Goal: Task Accomplishment & Management: Manage account settings

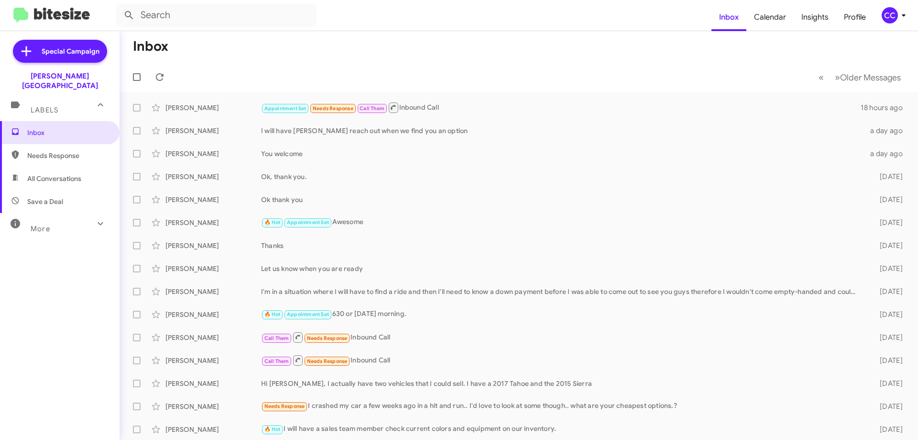
click at [44, 151] on span "Needs Response" at bounding box center [67, 156] width 81 height 10
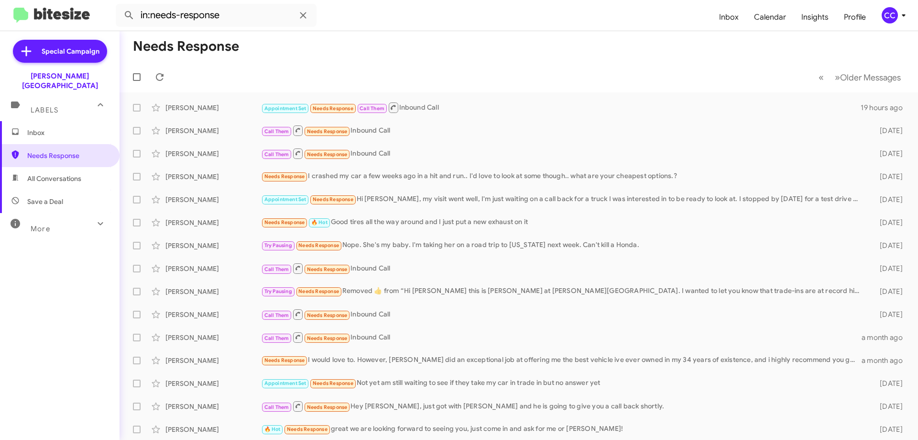
click at [42, 174] on span "All Conversations" at bounding box center [54, 179] width 54 height 10
type input "in:all-conversations"
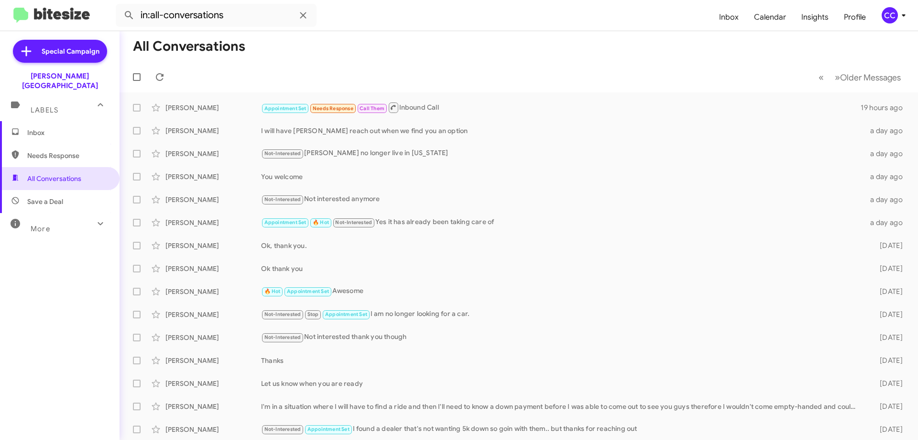
click at [39, 128] on span "Inbox" at bounding box center [67, 133] width 81 height 10
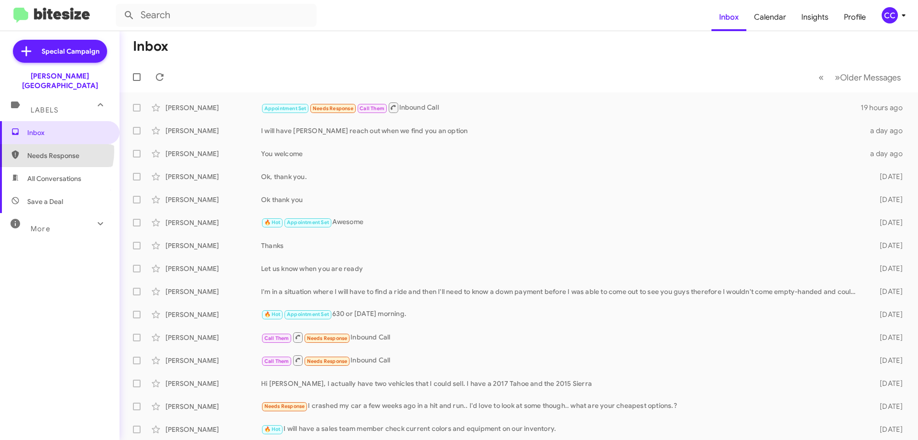
click at [45, 151] on span "Needs Response" at bounding box center [67, 156] width 81 height 10
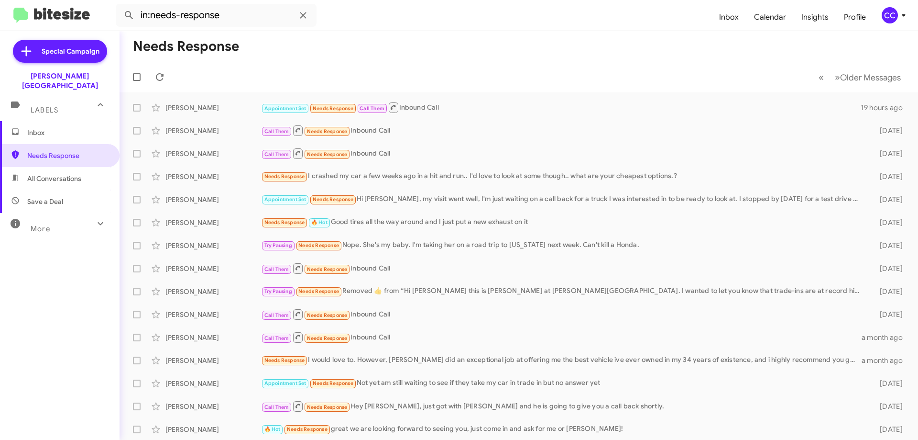
click at [38, 197] on span "Save a Deal" at bounding box center [45, 202] width 36 height 10
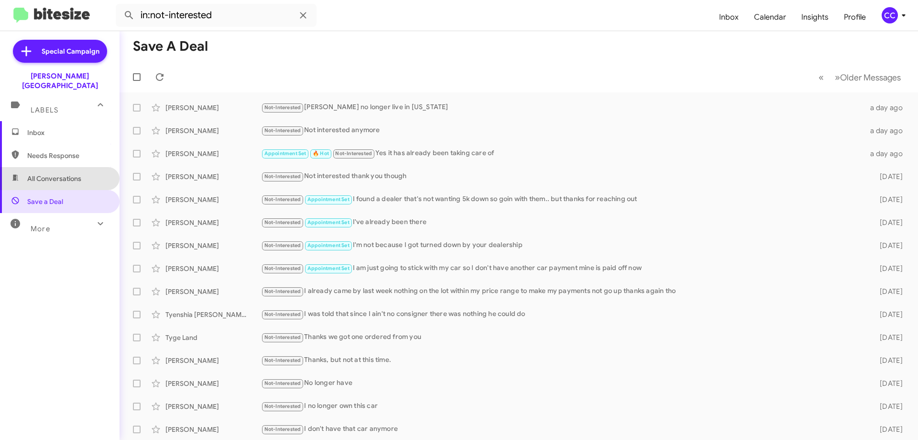
click at [62, 174] on span "All Conversations" at bounding box center [54, 179] width 54 height 10
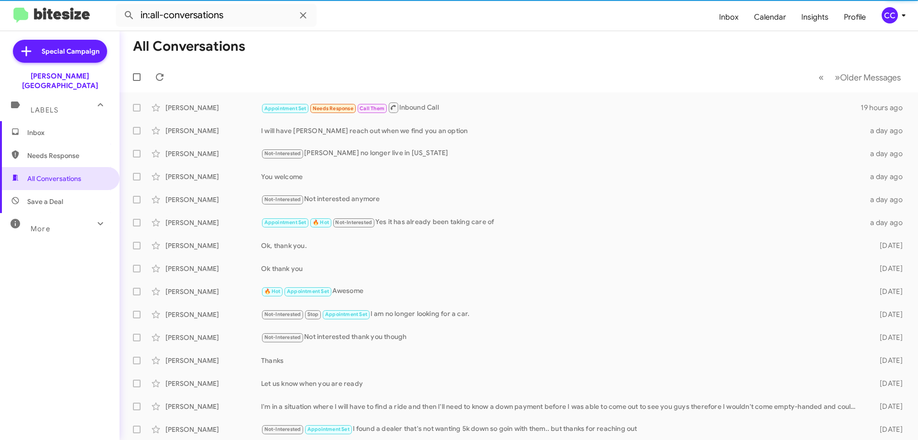
click at [42, 151] on span "Needs Response" at bounding box center [67, 156] width 81 height 10
type input "in:needs-response"
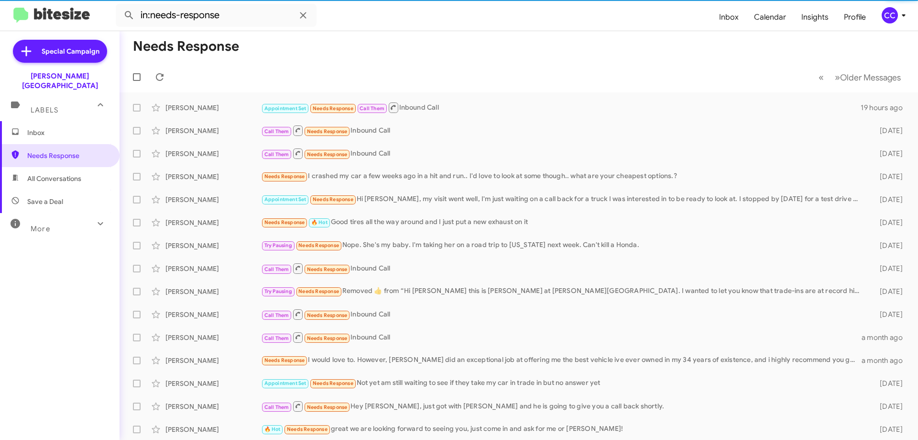
click at [37, 128] on span "Inbox" at bounding box center [67, 133] width 81 height 10
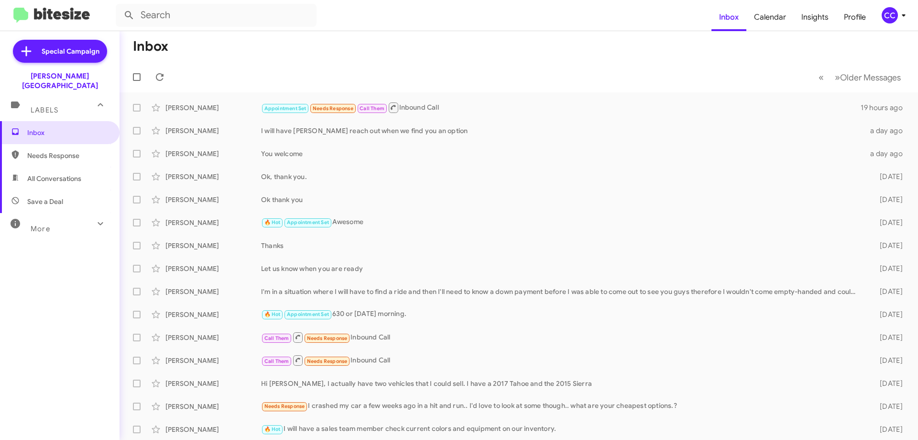
click at [53, 151] on span "Needs Response" at bounding box center [67, 156] width 81 height 10
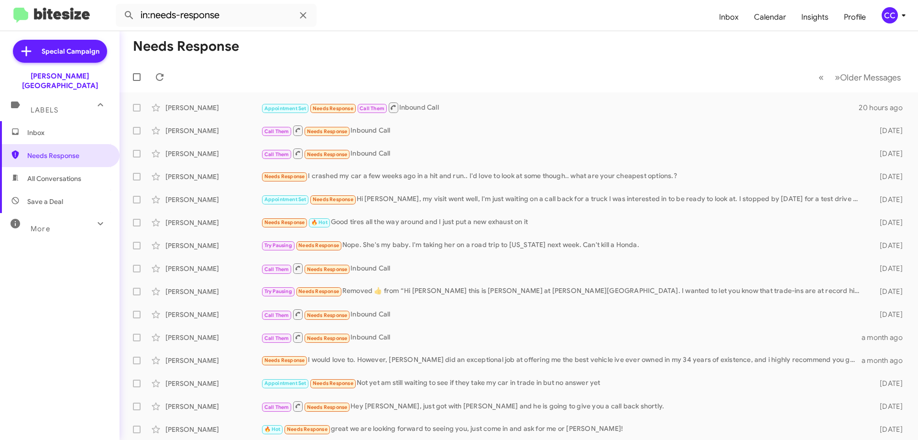
click at [55, 174] on span "All Conversations" at bounding box center [54, 179] width 54 height 10
type input "in:all-conversations"
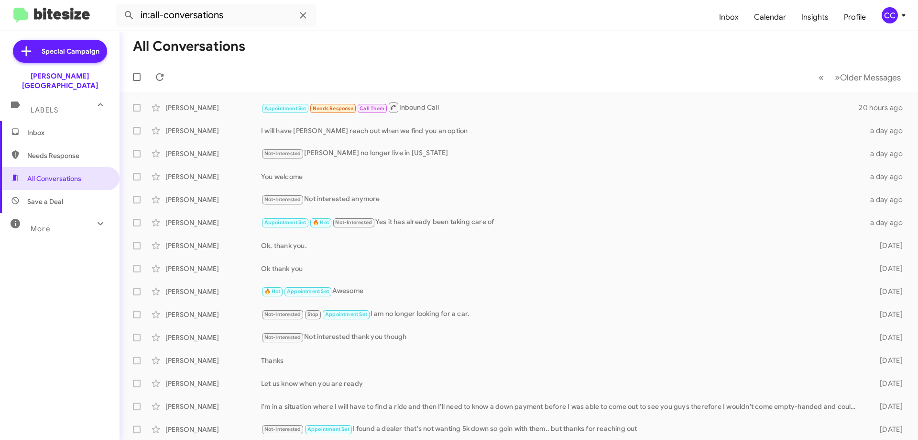
click at [42, 128] on span "Inbox" at bounding box center [67, 133] width 81 height 10
